Goal: Task Accomplishment & Management: Manage account settings

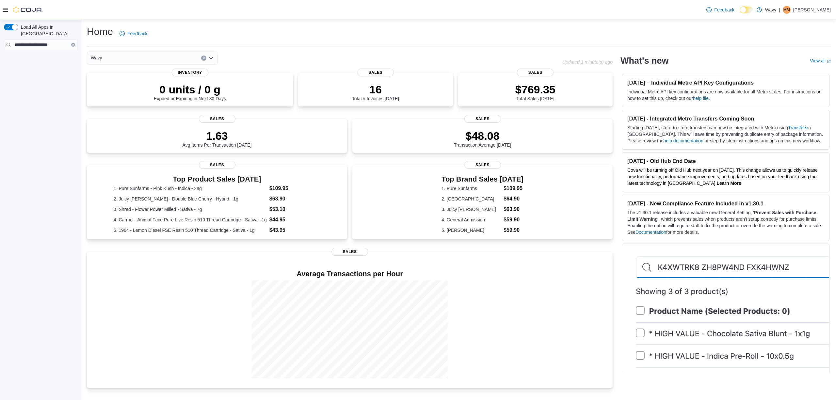
click at [72, 44] on icon "Clear input" at bounding box center [73, 45] width 2 height 2
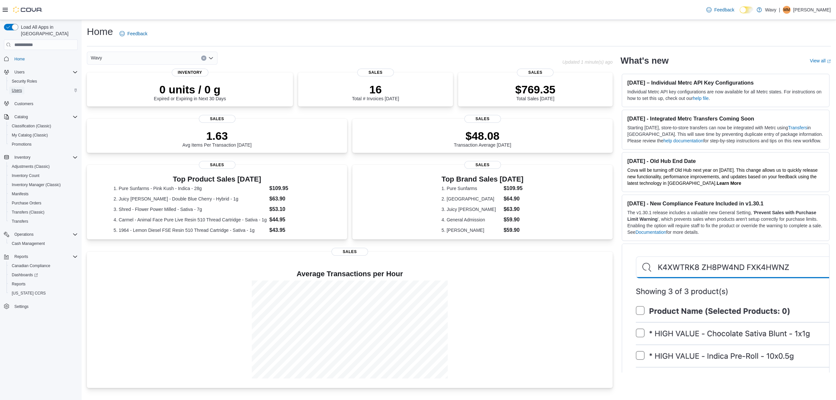
click at [17, 88] on span "Users" at bounding box center [17, 90] width 10 height 5
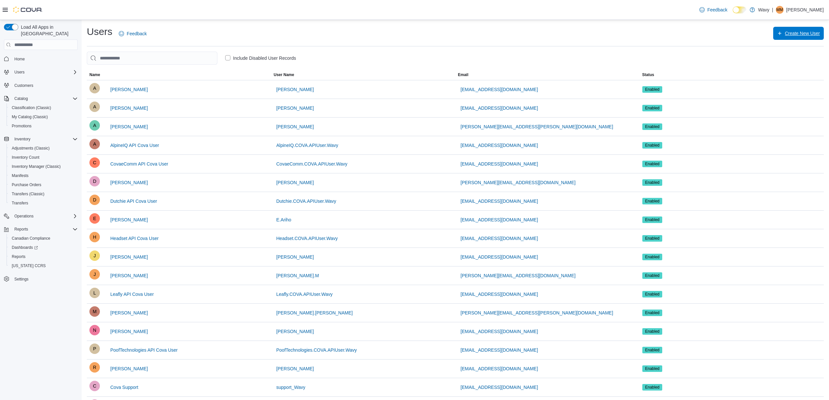
click at [796, 31] on span "Create New User" at bounding box center [802, 33] width 35 height 7
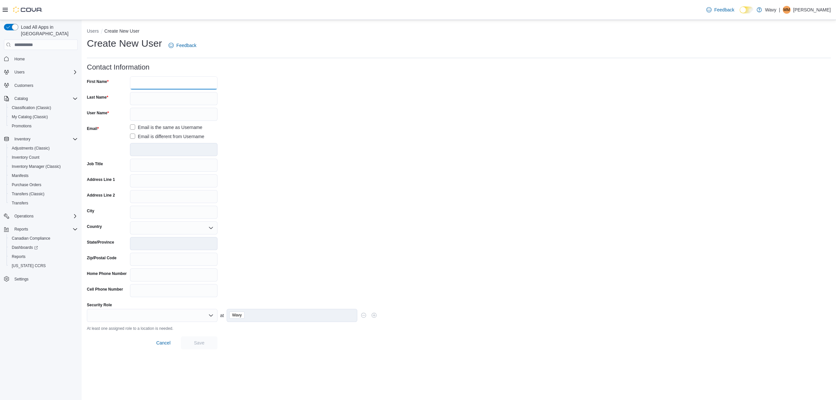
click at [144, 81] on input "First Name" at bounding box center [174, 82] width 88 height 13
type input "**"
click at [144, 96] on input "Last Name" at bounding box center [174, 98] width 88 height 13
type input "****"
click at [149, 115] on input "User Name" at bounding box center [174, 114] width 88 height 13
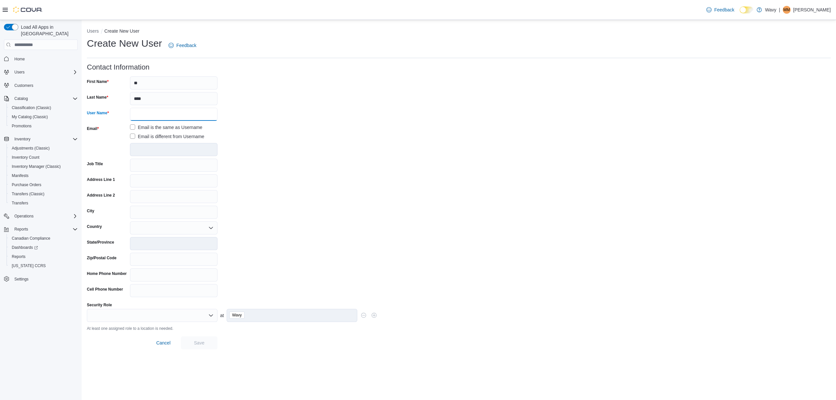
paste input "**********"
type input "**********"
click at [370, 114] on form "**********" at bounding box center [459, 206] width 744 height 286
click at [182, 139] on label "Email is different from Username" at bounding box center [167, 137] width 74 height 8
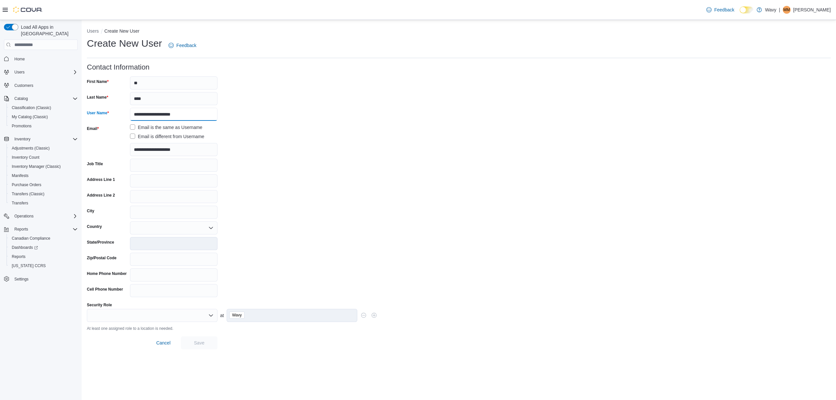
drag, startPoint x: 195, startPoint y: 113, endPoint x: 0, endPoint y: 42, distance: 207.4
click at [0, 42] on div "**********" at bounding box center [418, 210] width 836 height 380
type input "*******"
click at [194, 318] on div at bounding box center [152, 315] width 131 height 13
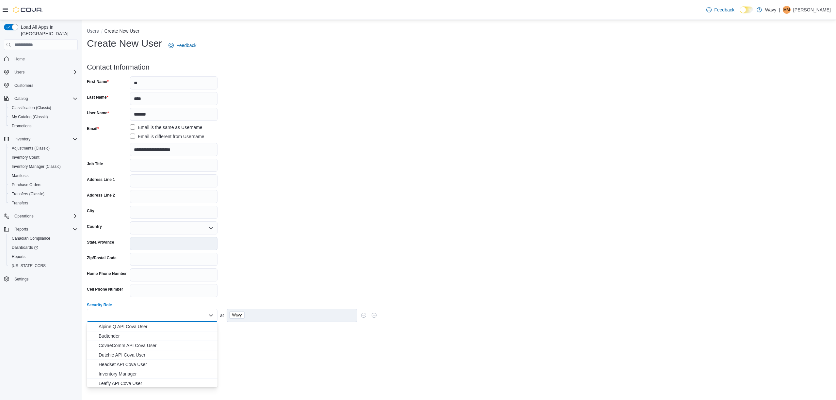
click at [139, 336] on span "Budtender" at bounding box center [156, 336] width 115 height 7
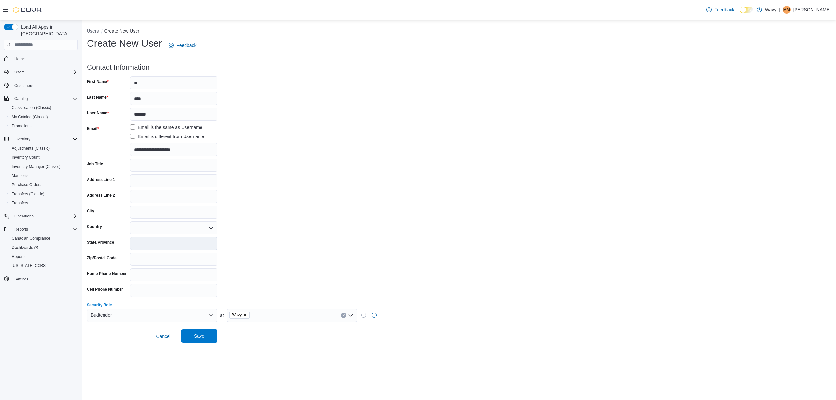
click at [194, 334] on span "Save" at bounding box center [199, 336] width 10 height 7
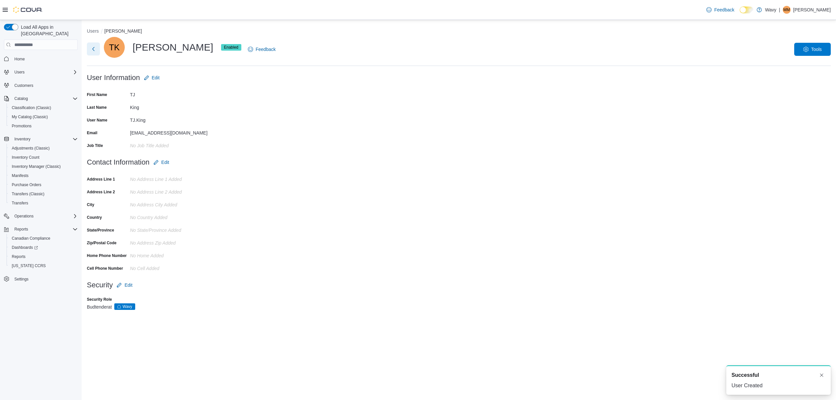
click at [90, 48] on button "Next" at bounding box center [93, 48] width 13 height 13
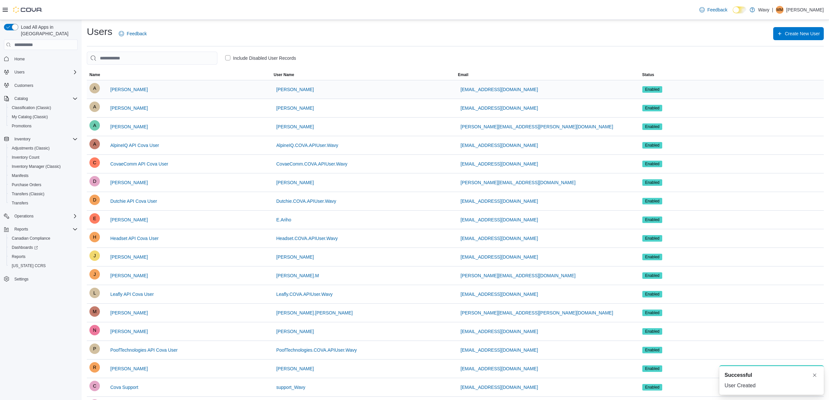
click at [237, 90] on div "A [PERSON_NAME]" at bounding box center [178, 89] width 179 height 13
click at [124, 91] on span "[PERSON_NAME]" at bounding box center [129, 89] width 38 height 7
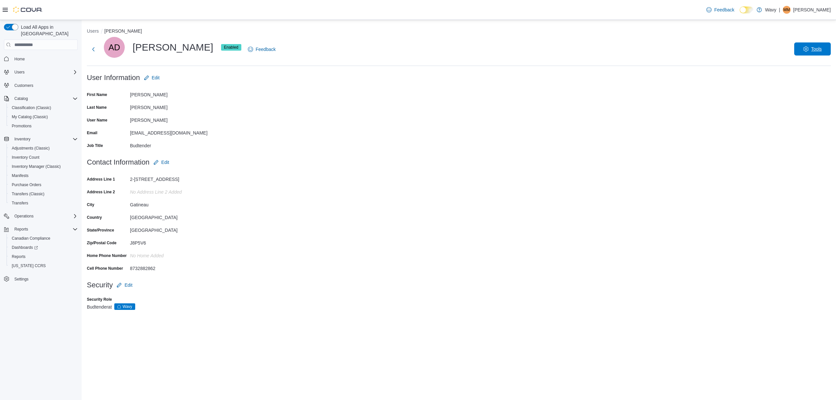
click at [818, 52] on span "Tools" at bounding box center [816, 49] width 11 height 7
click at [810, 79] on span "Disable User" at bounding box center [803, 79] width 30 height 8
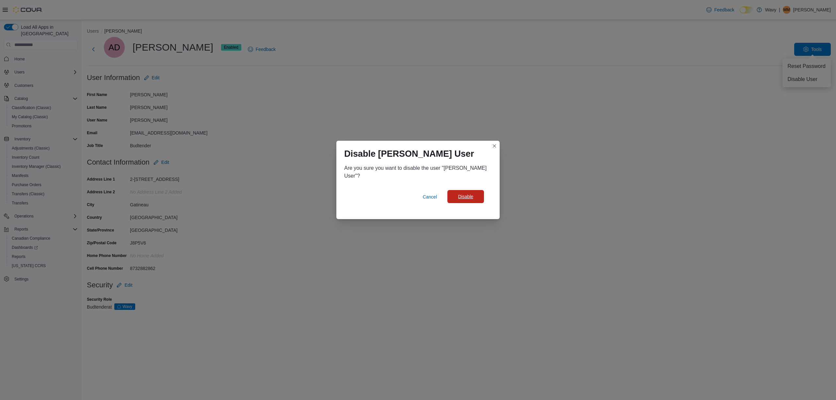
click at [469, 197] on span "Disable" at bounding box center [465, 196] width 15 height 7
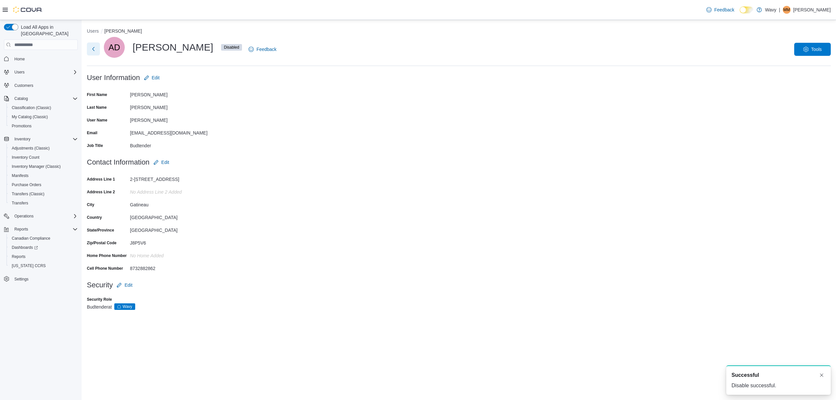
click at [90, 46] on button "Next" at bounding box center [93, 48] width 13 height 13
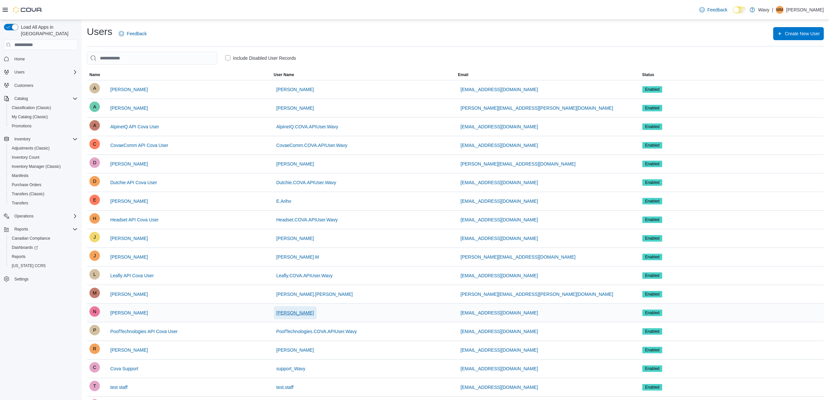
click at [293, 315] on span "[PERSON_NAME]" at bounding box center [296, 313] width 38 height 7
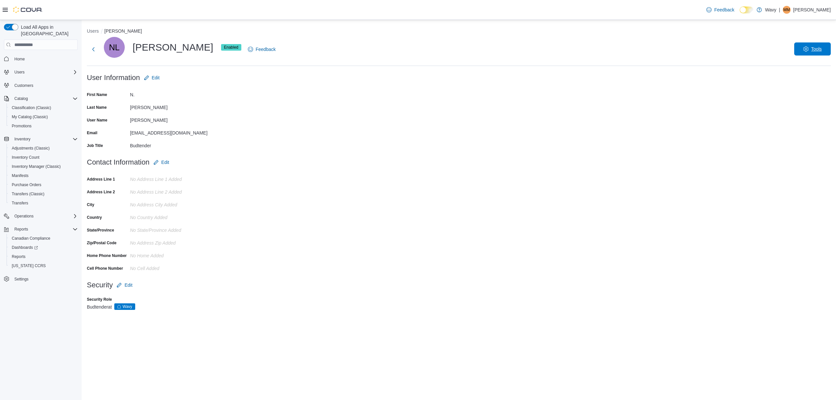
click at [815, 50] on span "Tools" at bounding box center [816, 49] width 11 height 7
click at [804, 80] on span "Disable User" at bounding box center [803, 79] width 30 height 8
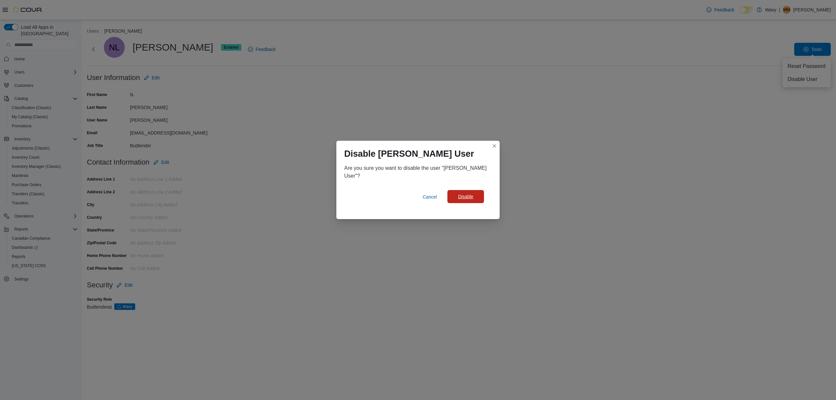
click at [470, 196] on span "Disable" at bounding box center [465, 196] width 15 height 7
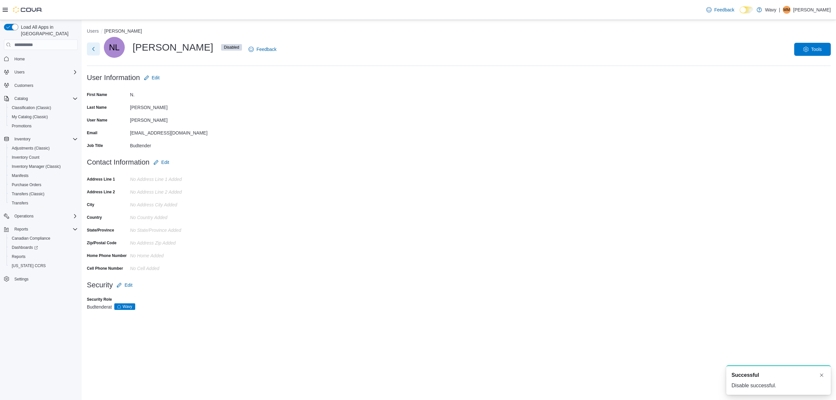
click at [92, 49] on button "Next" at bounding box center [93, 48] width 13 height 13
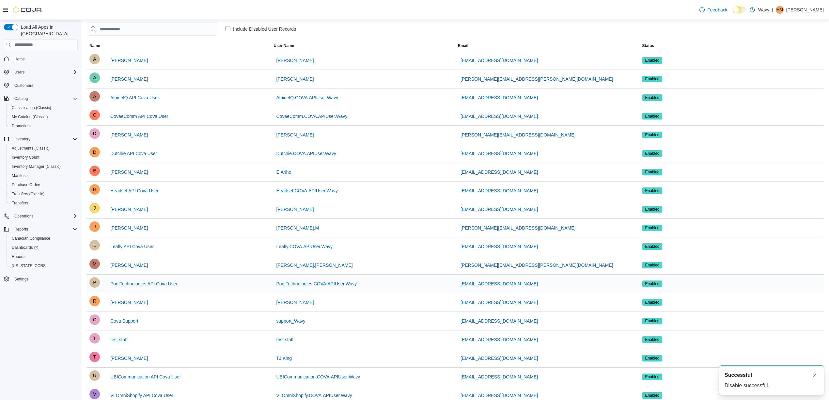
scroll to position [43, 0]
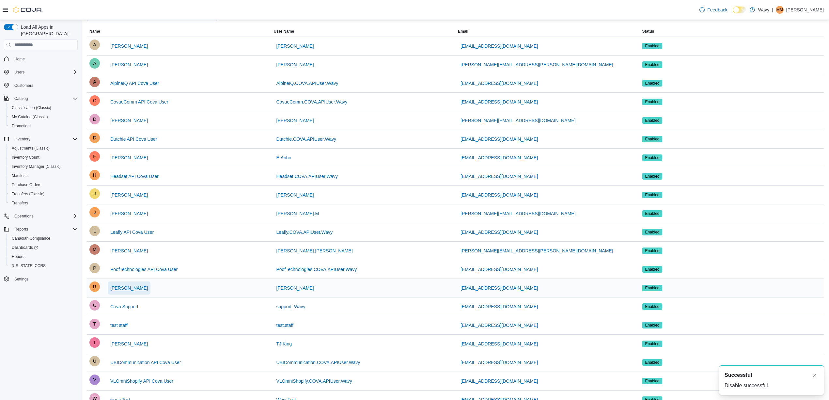
click at [130, 289] on span "[PERSON_NAME]" at bounding box center [129, 288] width 38 height 7
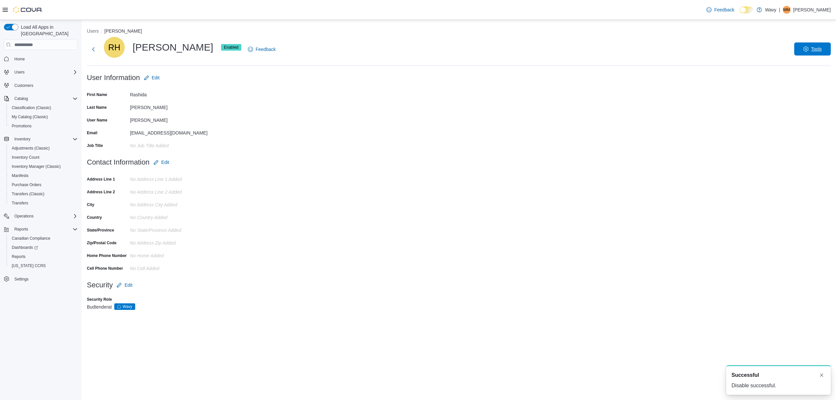
click at [814, 45] on span "Tools" at bounding box center [812, 48] width 29 height 13
click at [803, 78] on span "Disable User" at bounding box center [803, 79] width 30 height 8
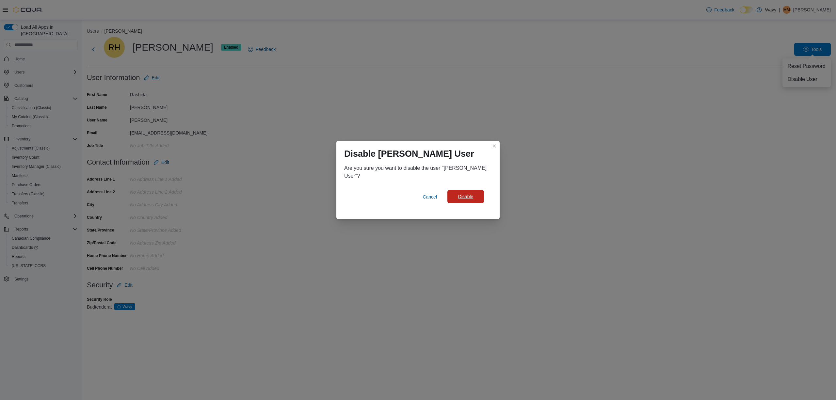
click at [466, 197] on span "Disable" at bounding box center [465, 196] width 15 height 7
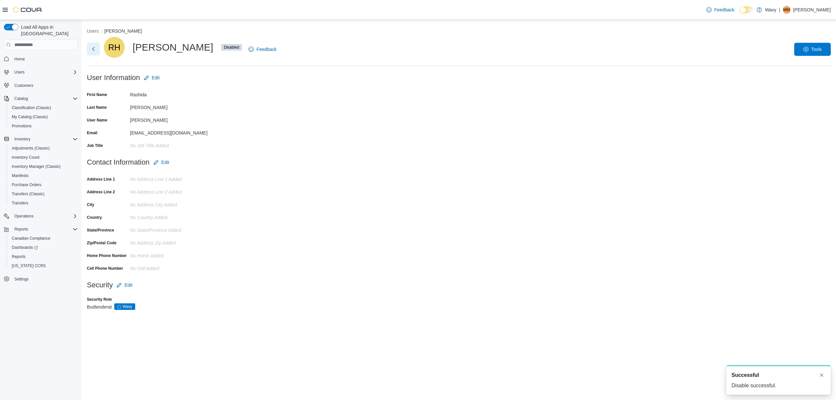
click at [96, 47] on button "Next" at bounding box center [93, 48] width 13 height 13
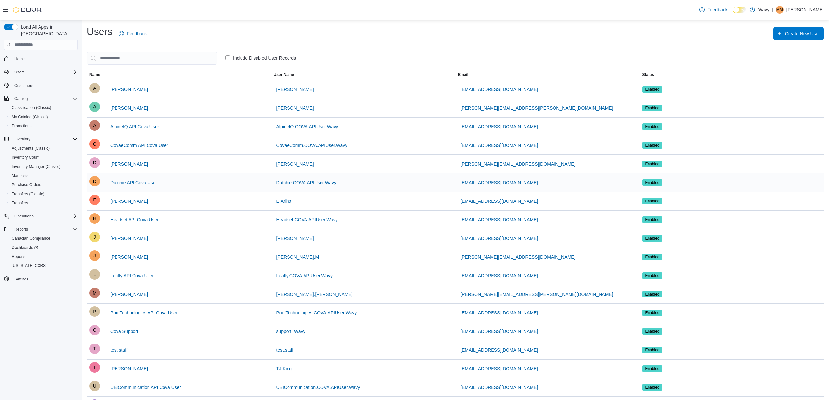
scroll to position [65, 0]
